Goal: Use online tool/utility

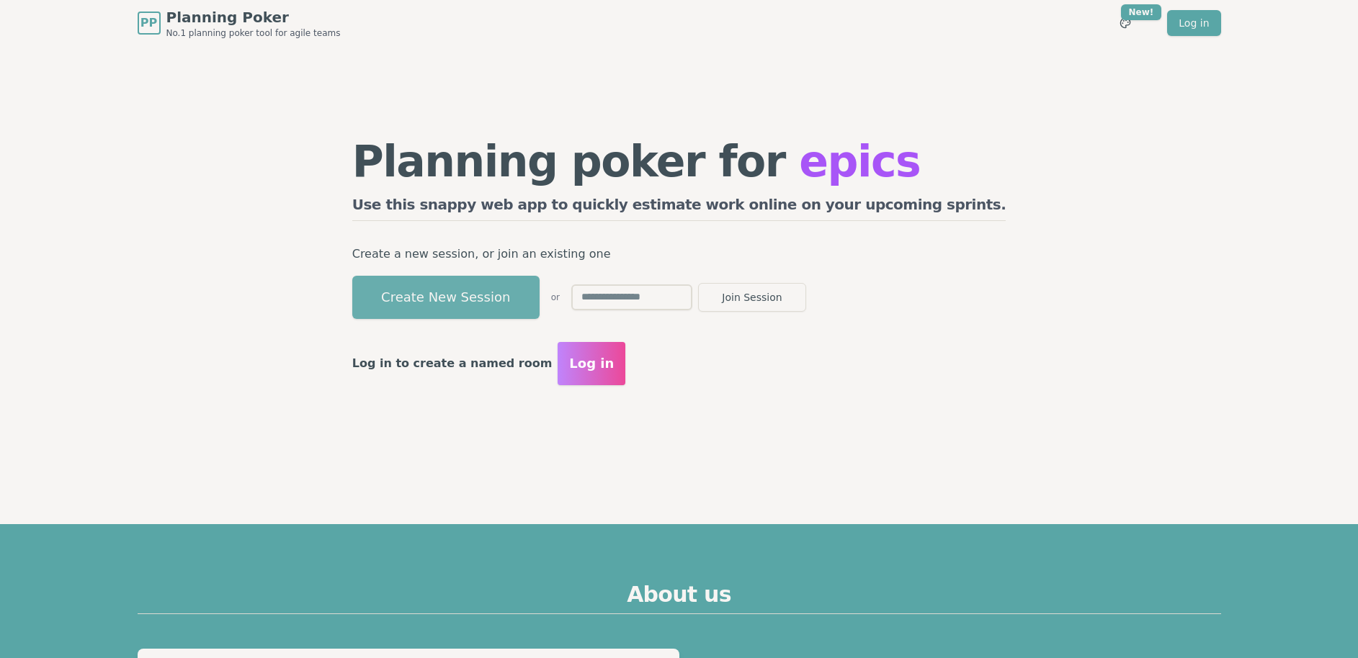
click at [540, 303] on button "Create New Session" at bounding box center [445, 297] width 187 height 43
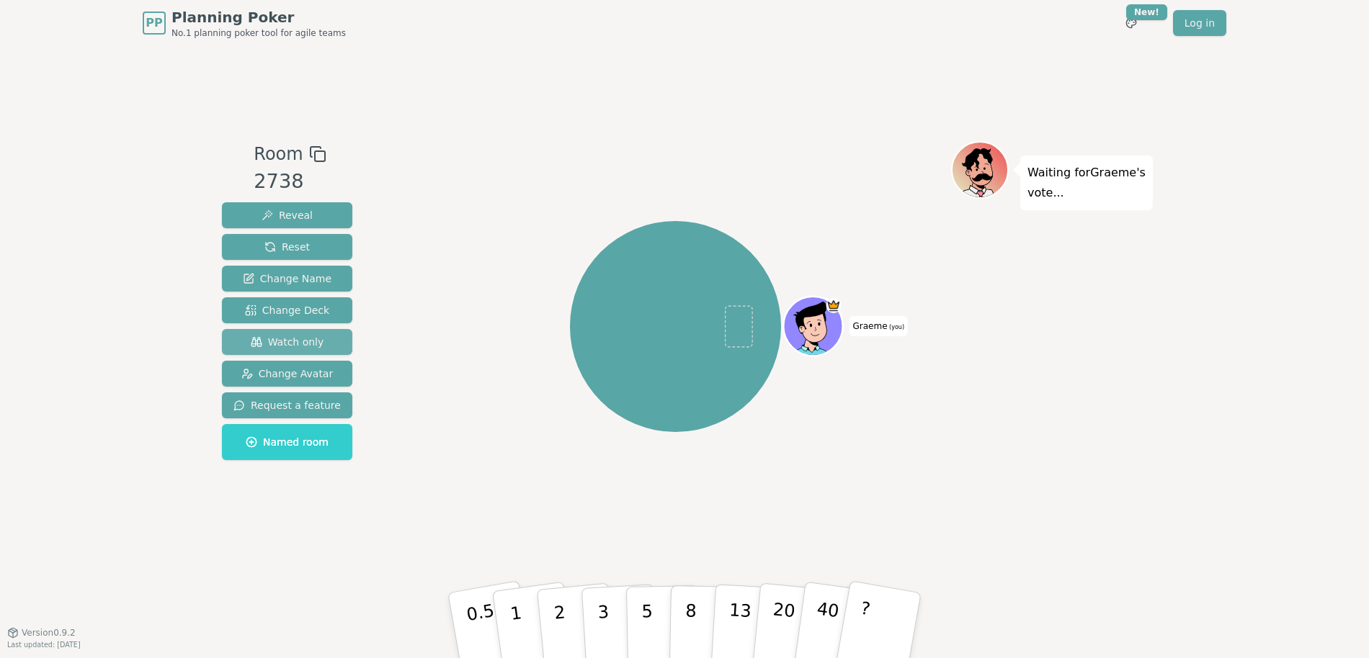
click at [280, 335] on span "Watch only" at bounding box center [287, 342] width 73 height 14
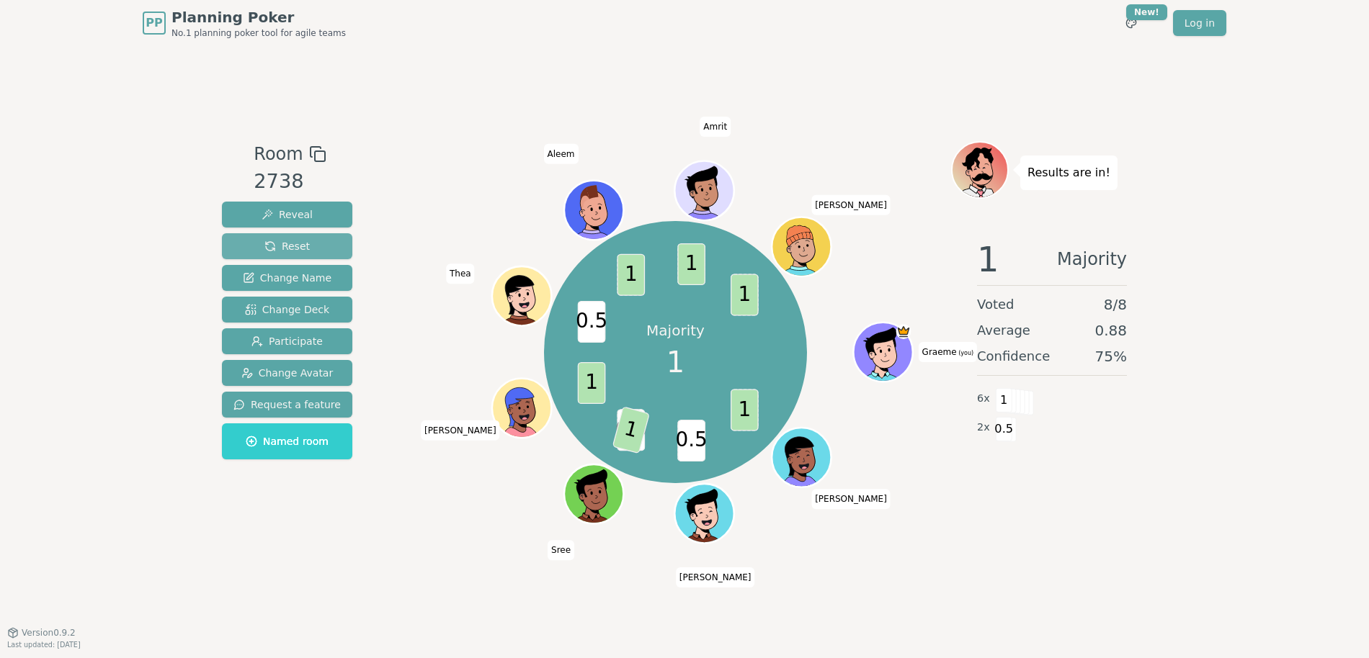
click at [309, 240] on button "Reset" at bounding box center [287, 246] width 130 height 26
click at [295, 245] on span "Reset" at bounding box center [286, 246] width 45 height 14
click at [307, 245] on button "Reset" at bounding box center [287, 246] width 130 height 26
click at [299, 247] on span "Reset" at bounding box center [286, 246] width 45 height 14
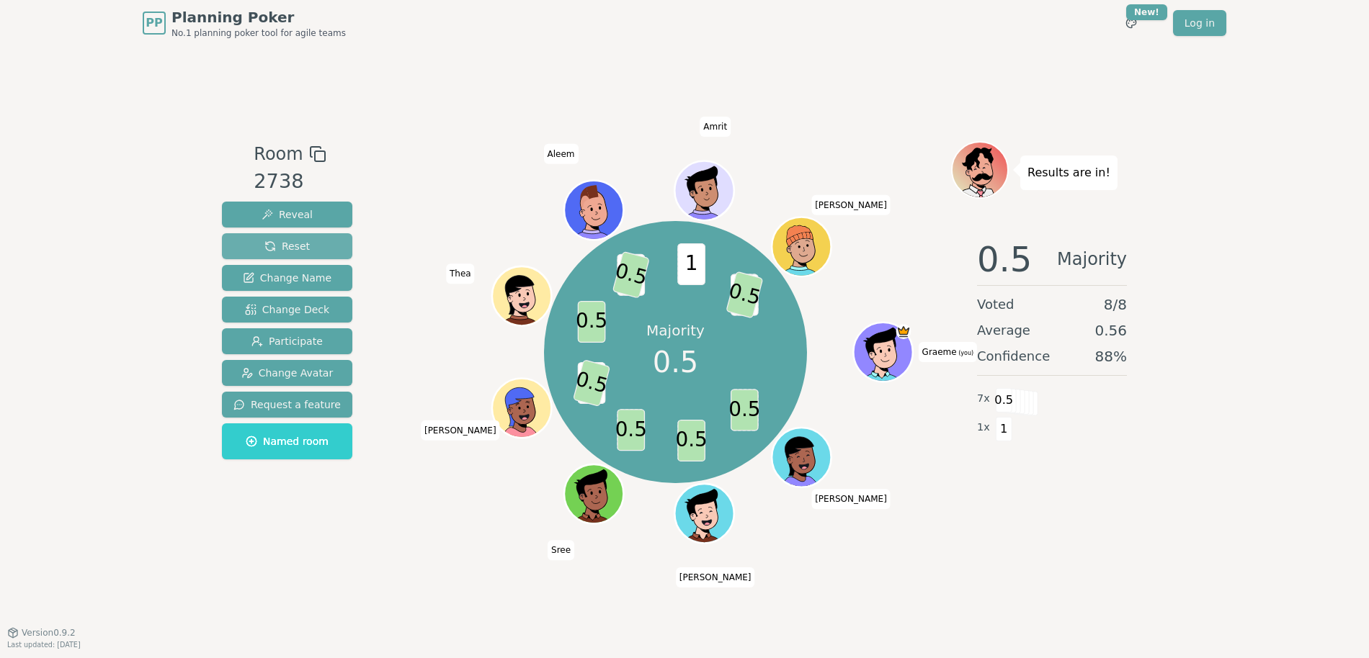
click at [300, 248] on span "Reset" at bounding box center [286, 246] width 45 height 14
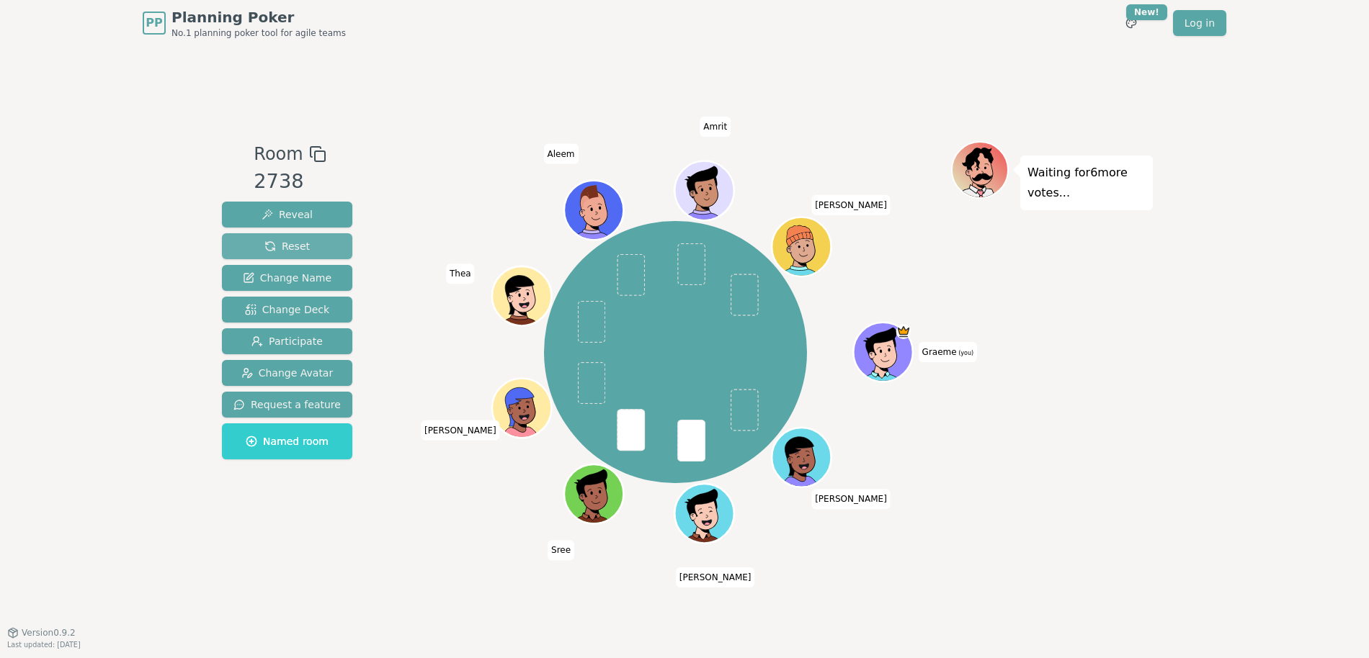
click at [305, 240] on span "Reset" at bounding box center [286, 246] width 45 height 14
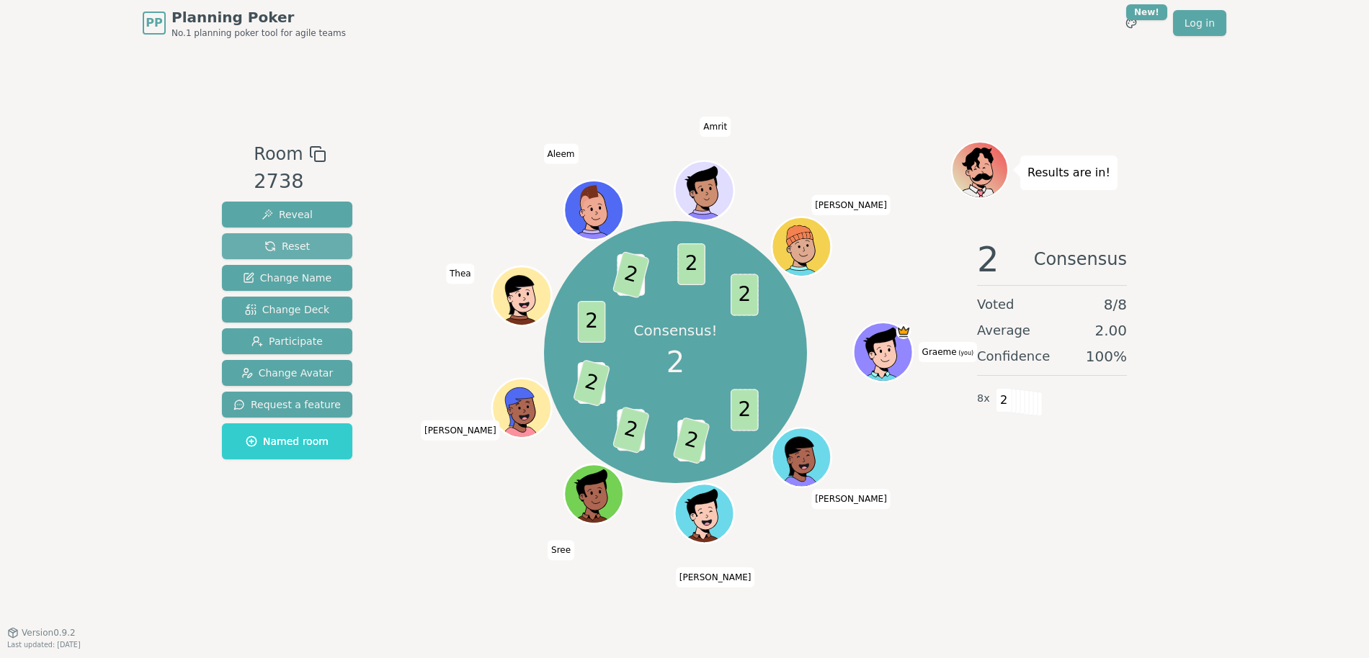
click at [313, 241] on button "Reset" at bounding box center [287, 246] width 130 height 26
click at [312, 249] on button "Reset" at bounding box center [287, 246] width 130 height 26
click at [288, 239] on span "Reset" at bounding box center [286, 246] width 45 height 14
